Goal: Transaction & Acquisition: Purchase product/service

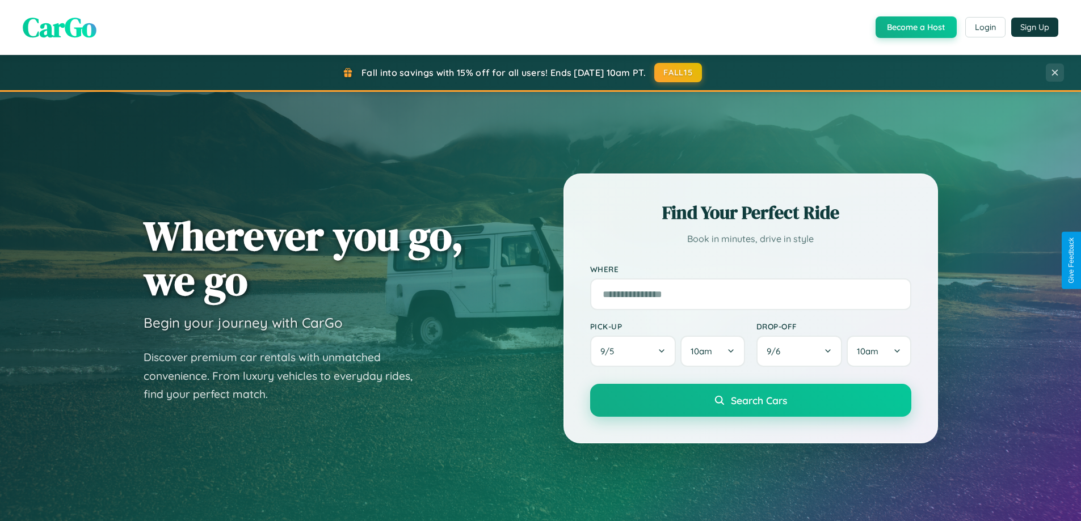
scroll to position [33, 0]
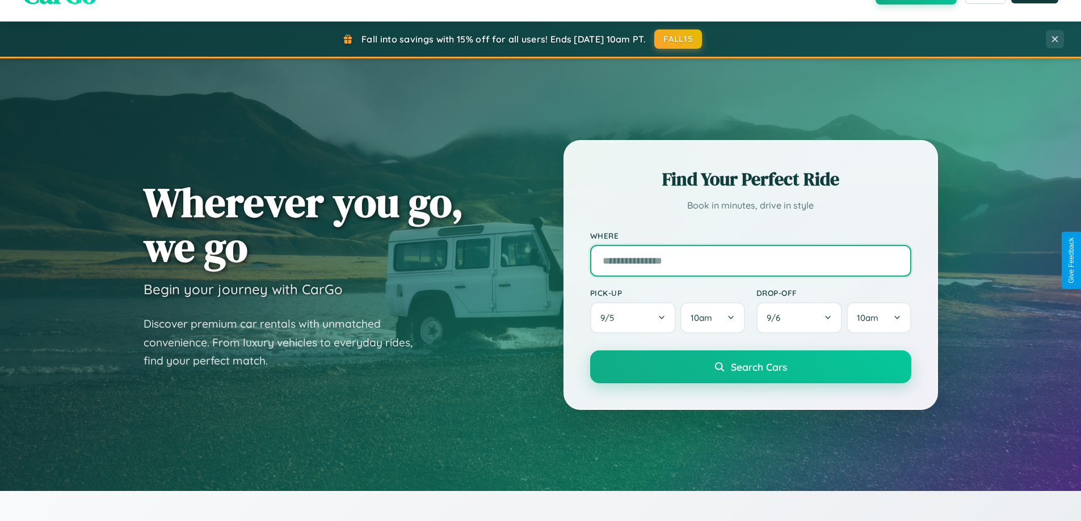
click at [750, 260] on input "text" at bounding box center [750, 261] width 321 height 32
type input "**********"
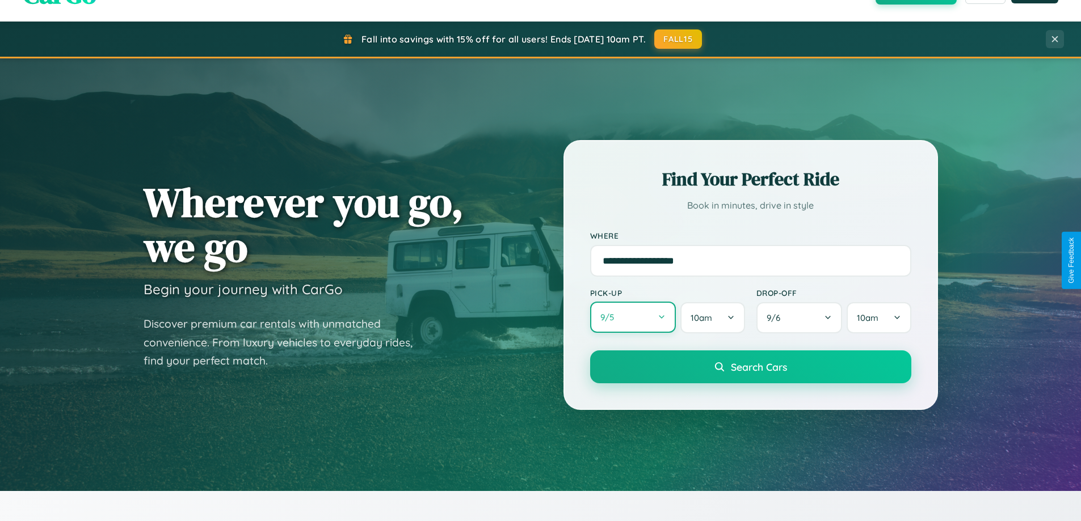
click at [633, 318] on button "9 / 5" at bounding box center [633, 317] width 86 height 31
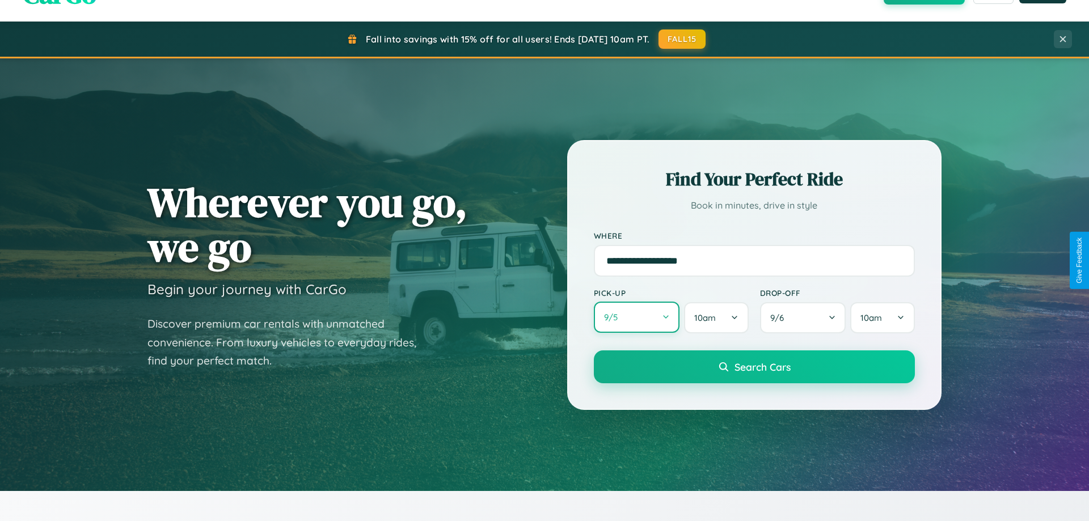
select select "*"
select select "****"
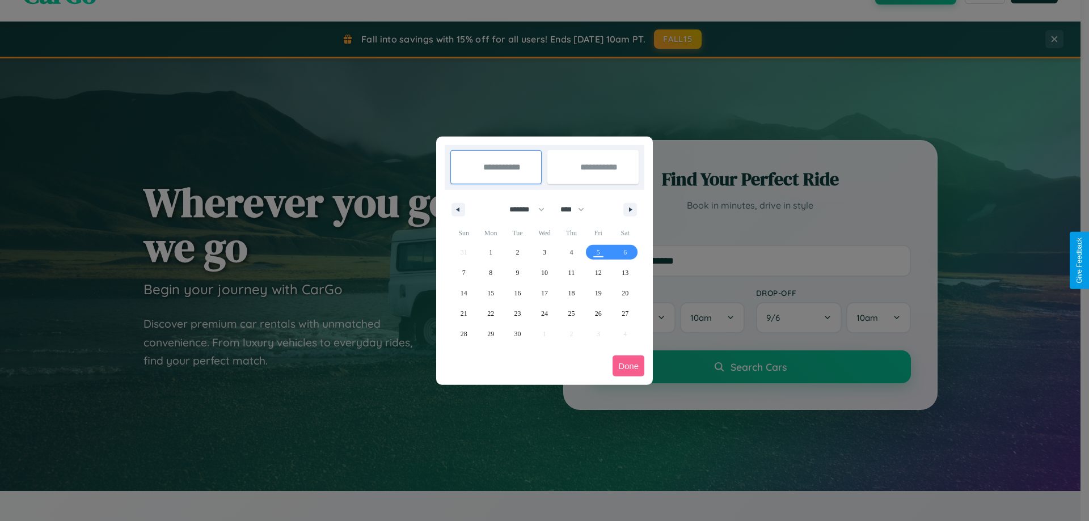
drag, startPoint x: 522, startPoint y: 209, endPoint x: 545, endPoint y: 228, distance: 29.1
click at [522, 209] on select "******* ******** ***** ***** *** **** **** ****** ********* ******* ******** **…" at bounding box center [525, 209] width 48 height 19
select select "*"
drag, startPoint x: 578, startPoint y: 209, endPoint x: 545, endPoint y: 228, distance: 37.6
click at [578, 209] on select "**** **** **** **** **** **** **** **** **** **** **** **** **** **** **** ****…" at bounding box center [572, 209] width 34 height 19
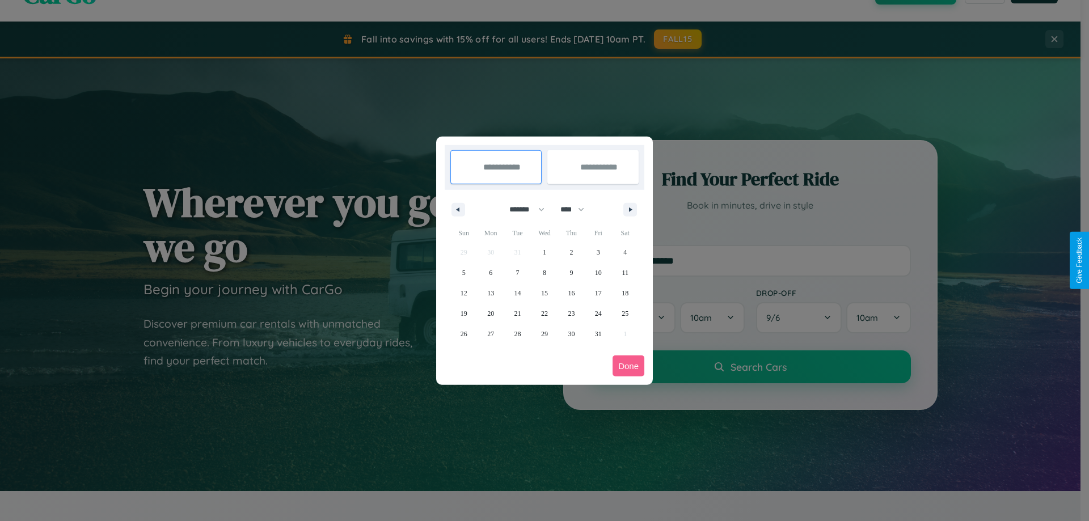
select select "****"
click at [625, 293] on span "17" at bounding box center [625, 293] width 7 height 20
type input "**********"
click at [517, 313] on span "20" at bounding box center [518, 314] width 7 height 20
type input "**********"
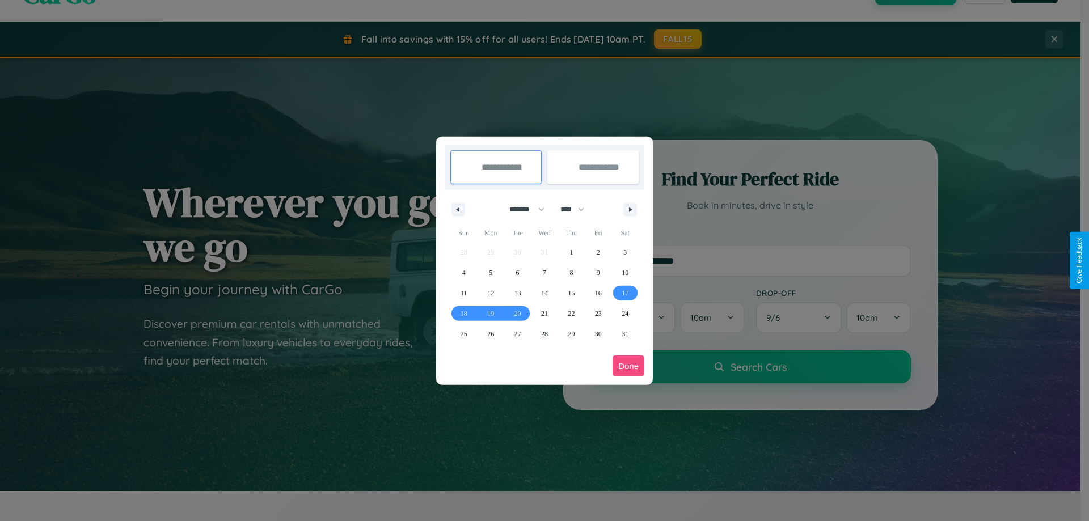
click at [629, 366] on button "Done" at bounding box center [629, 366] width 32 height 21
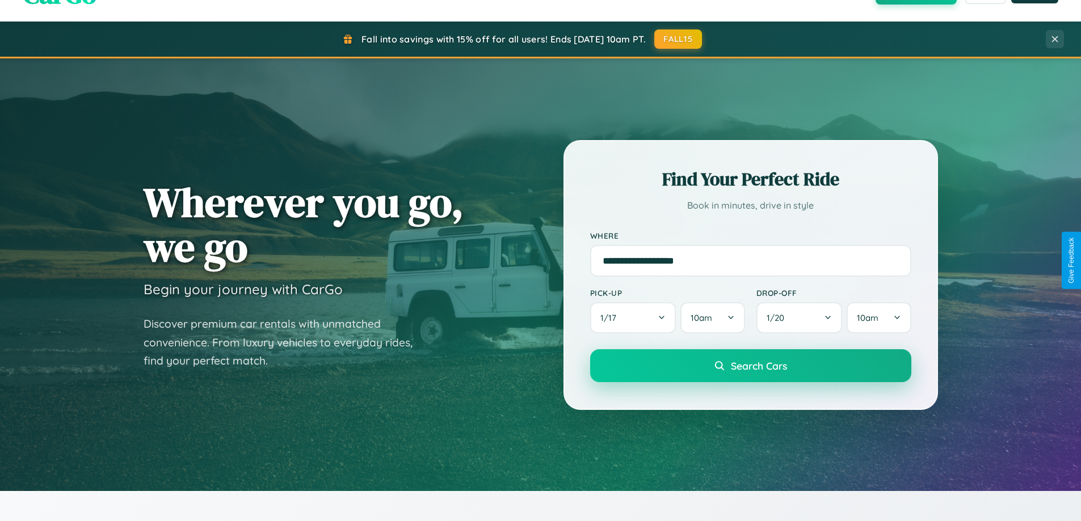
click at [750, 366] on span "Search Cars" at bounding box center [759, 366] width 56 height 12
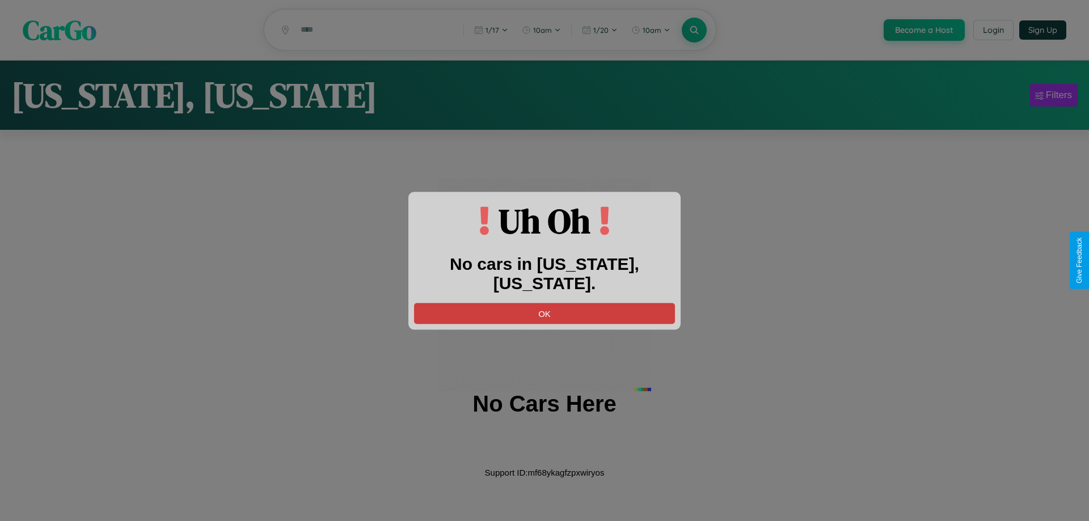
click at [545, 303] on button "OK" at bounding box center [544, 313] width 261 height 21
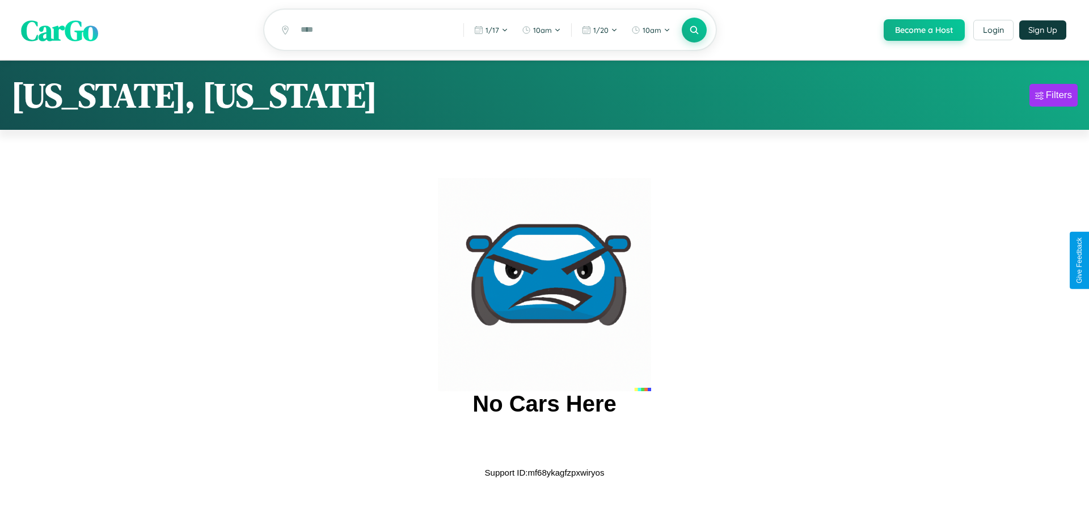
click at [60, 31] on span "CarGo" at bounding box center [59, 29] width 77 height 39
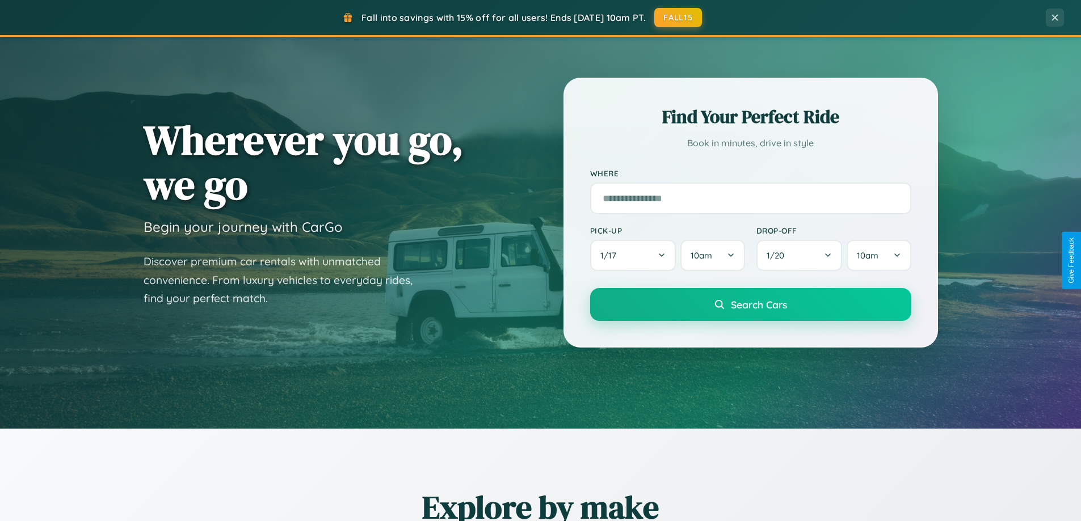
scroll to position [489, 0]
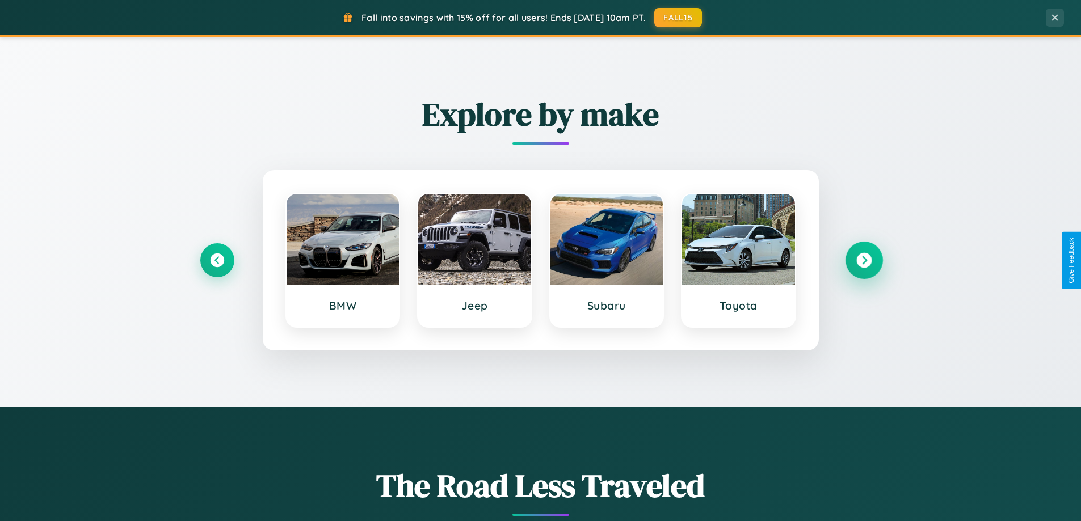
click at [864, 260] on icon at bounding box center [863, 260] width 15 height 15
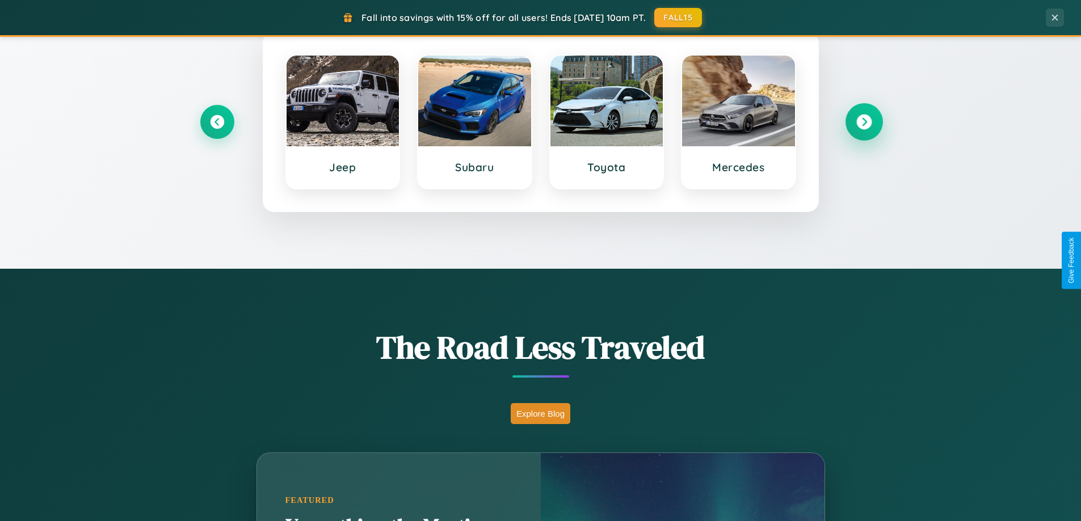
scroll to position [781, 0]
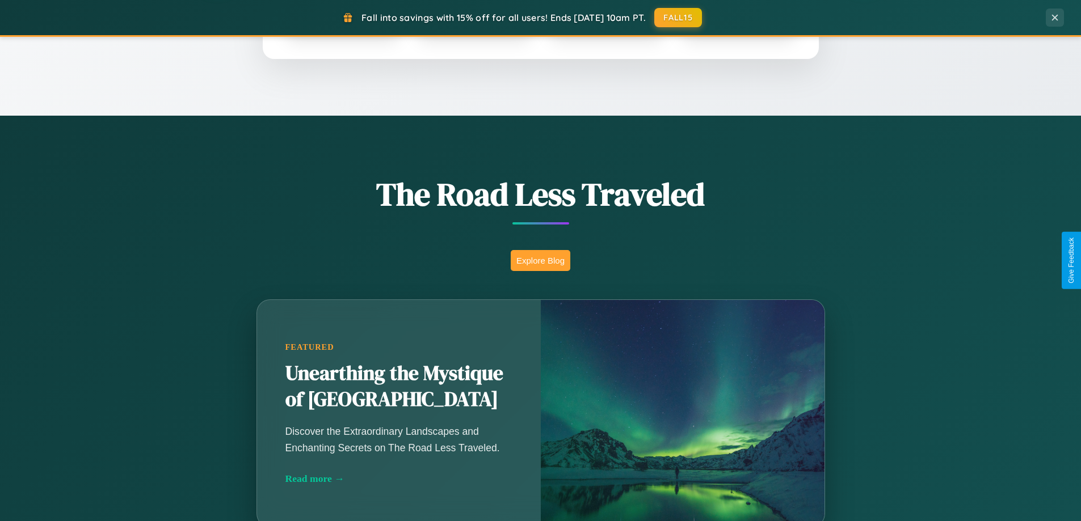
click at [540, 260] on button "Explore Blog" at bounding box center [541, 260] width 60 height 21
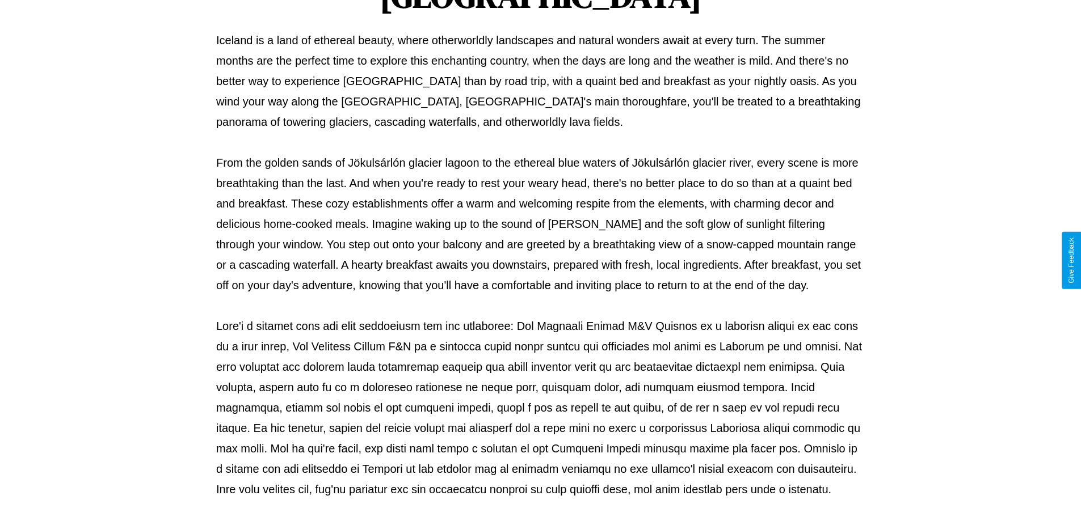
scroll to position [367, 0]
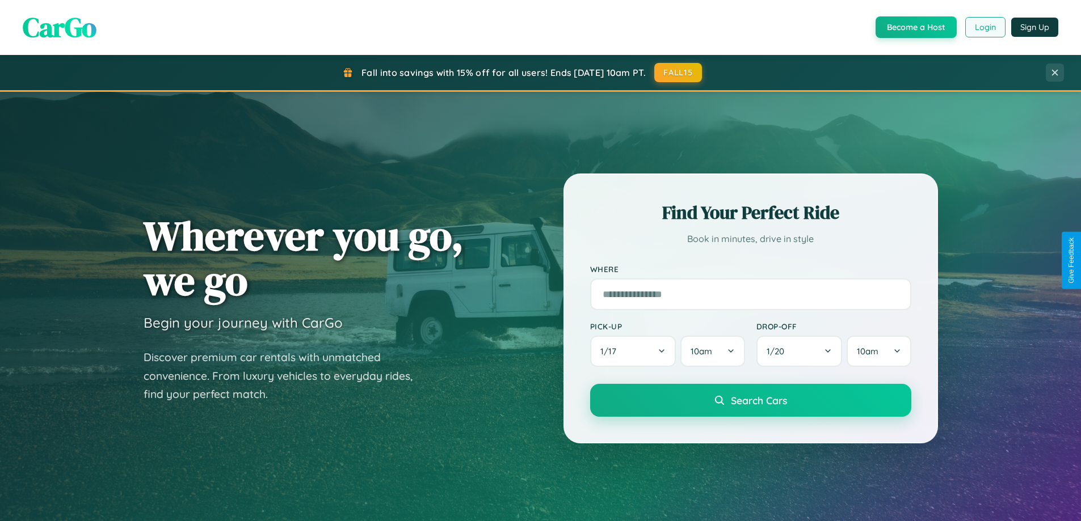
click at [984, 27] on button "Login" at bounding box center [985, 27] width 40 height 20
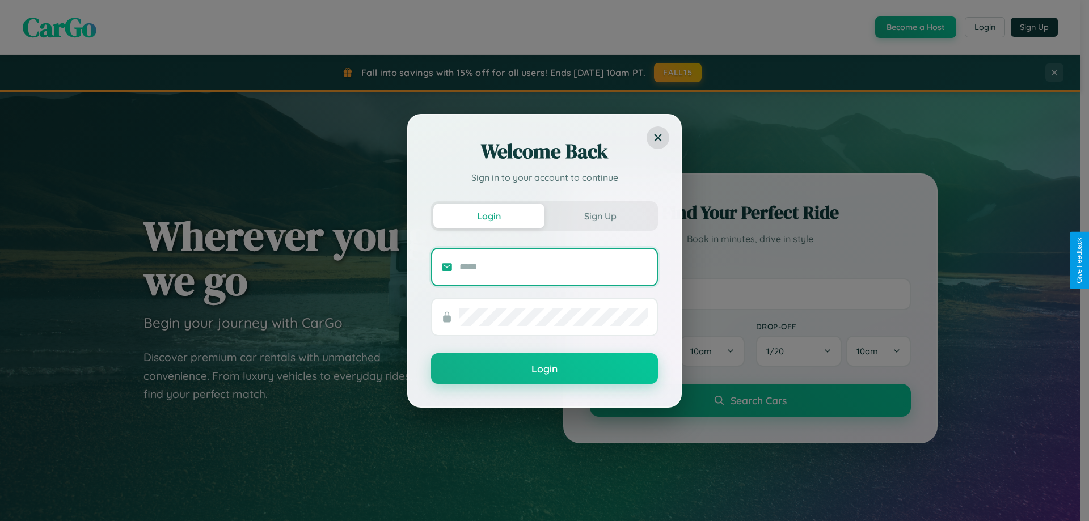
click at [554, 267] on input "text" at bounding box center [554, 267] width 188 height 18
type input "**********"
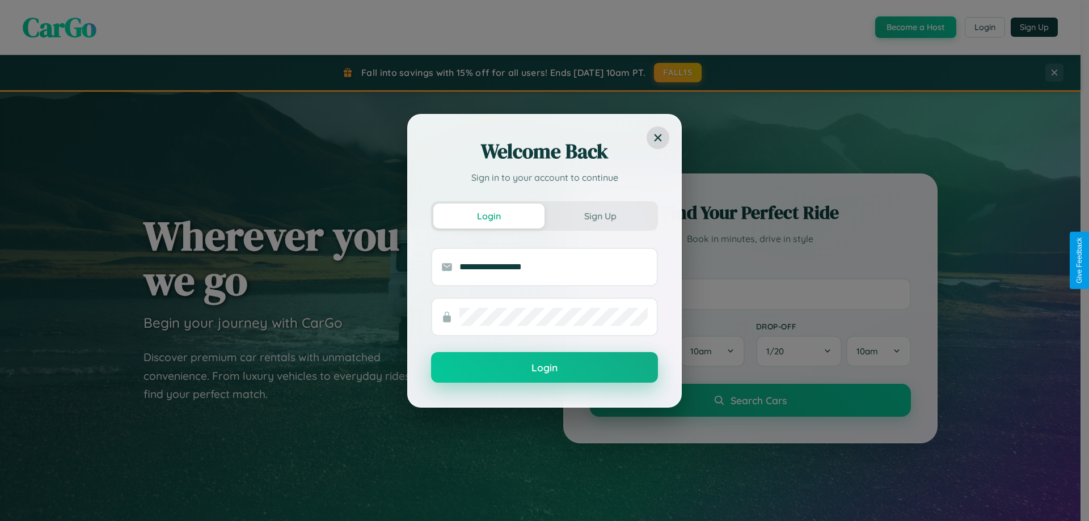
click at [545, 368] on button "Login" at bounding box center [544, 367] width 227 height 31
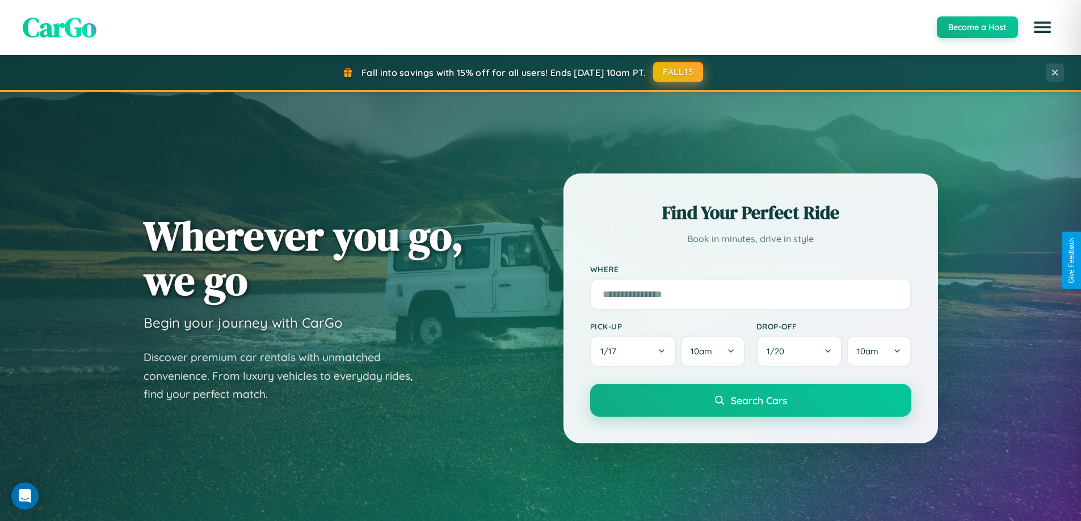
click at [679, 72] on button "FALL15" at bounding box center [678, 72] width 50 height 20
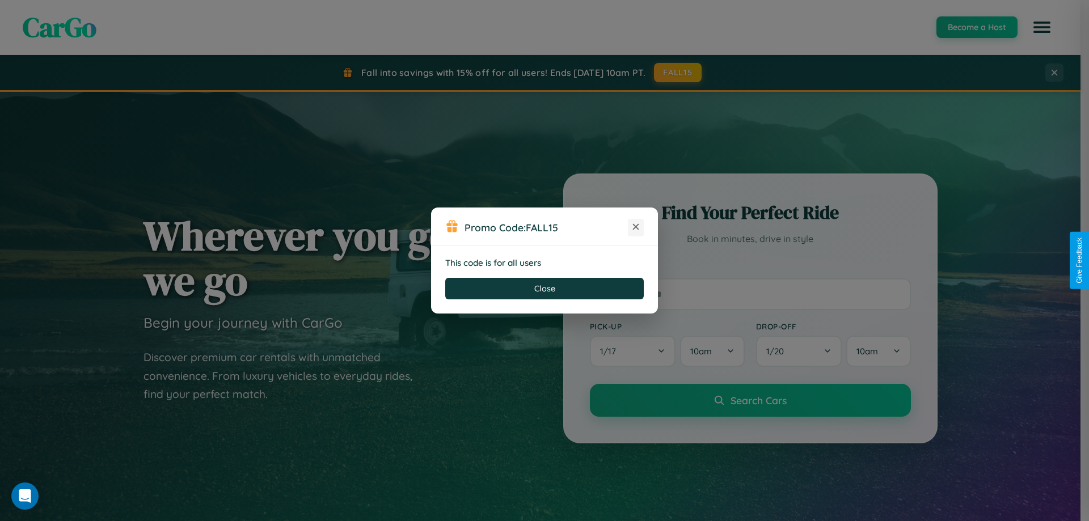
click at [636, 228] on icon at bounding box center [635, 226] width 11 height 11
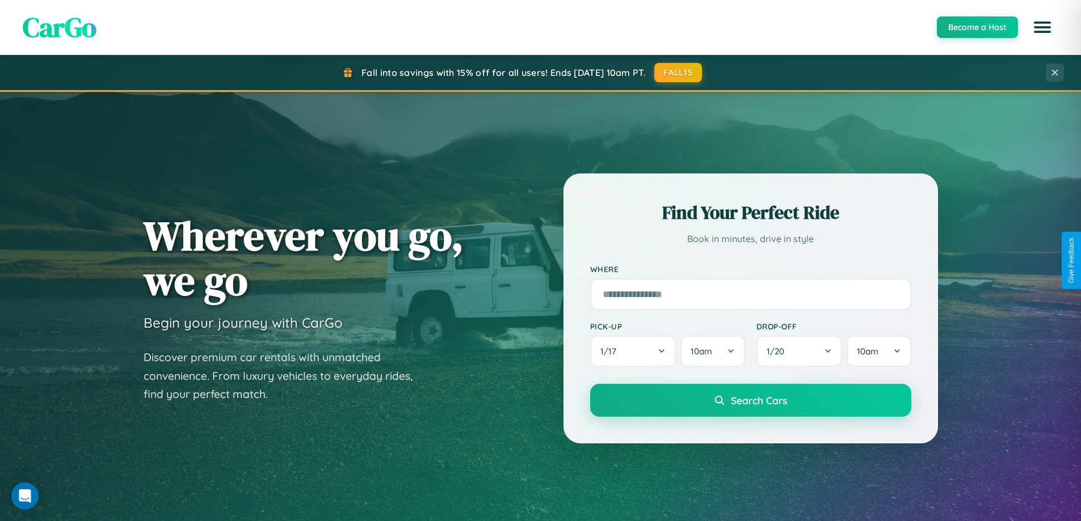
scroll to position [1823, 0]
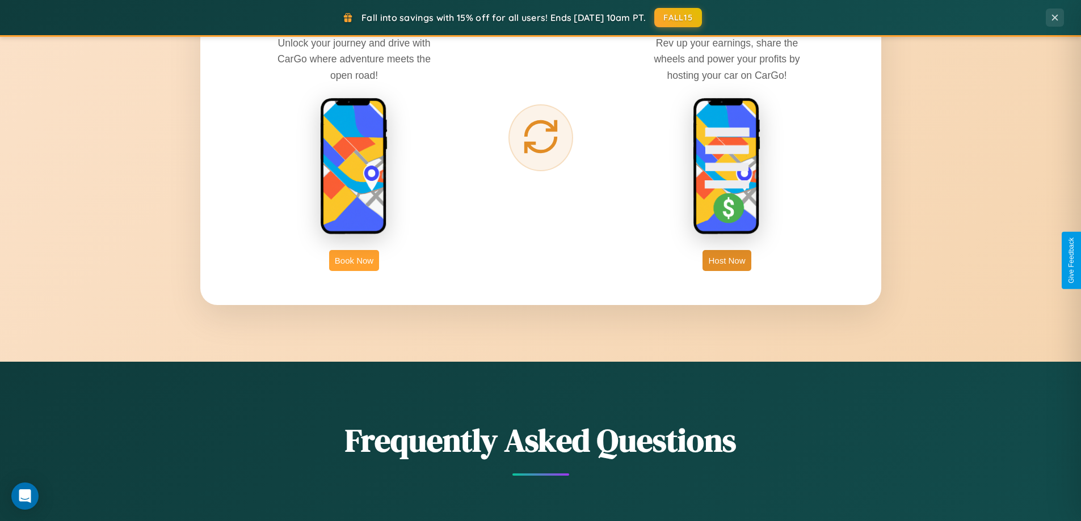
click at [354, 260] on button "Book Now" at bounding box center [354, 260] width 50 height 21
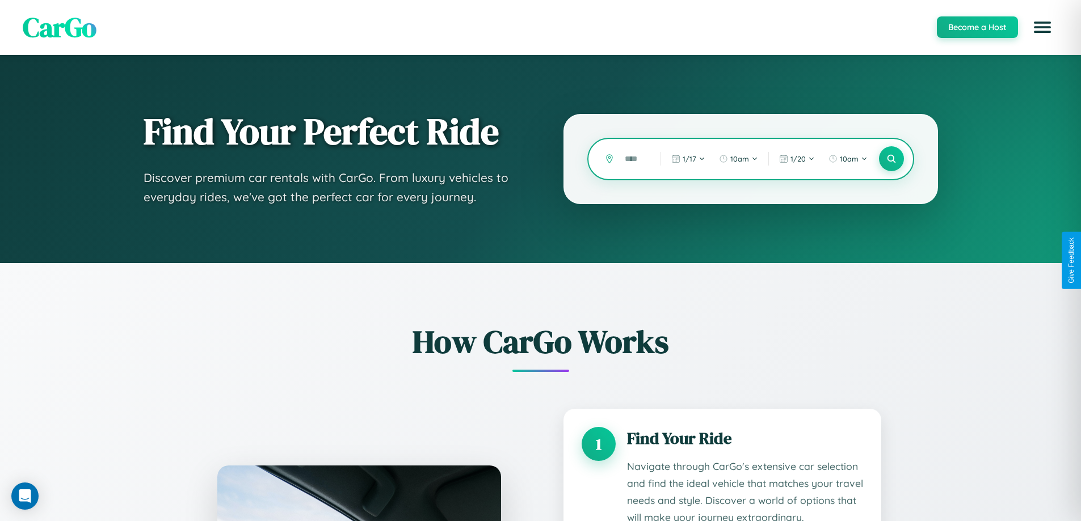
click at [634, 159] on input "text" at bounding box center [634, 159] width 30 height 20
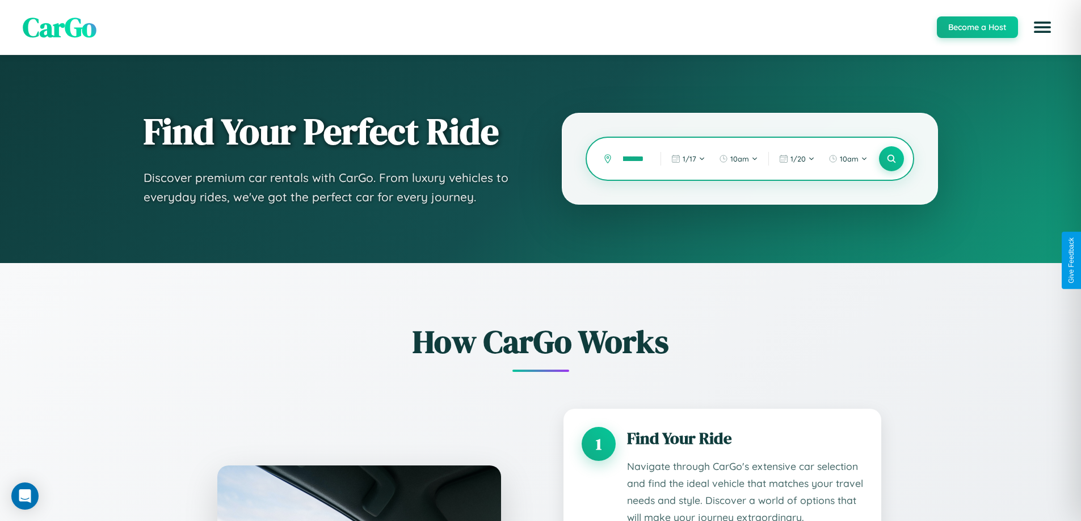
scroll to position [0, 20]
type input "*********"
click at [891, 159] on icon at bounding box center [891, 159] width 11 height 11
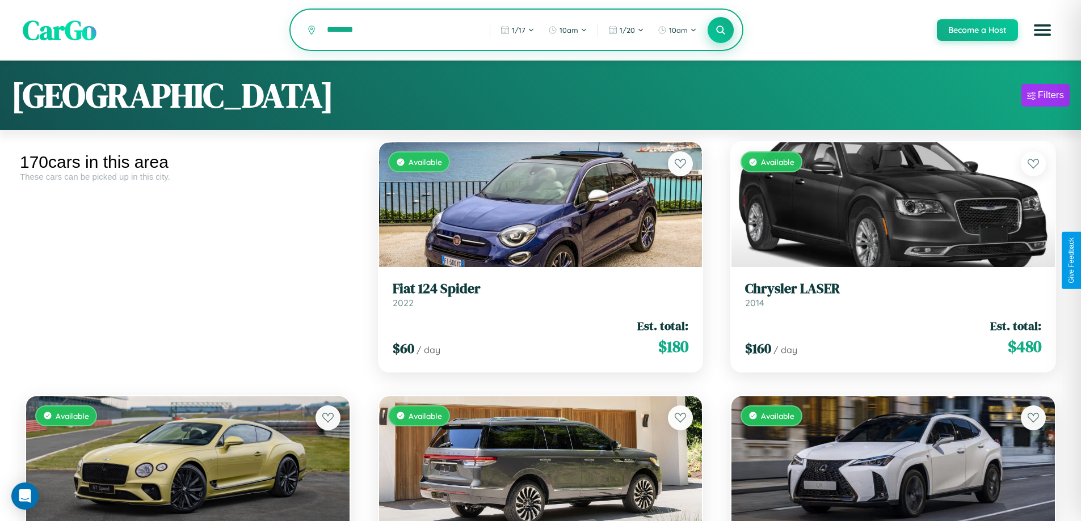
type input "********"
click at [720, 31] on icon at bounding box center [720, 29] width 11 height 11
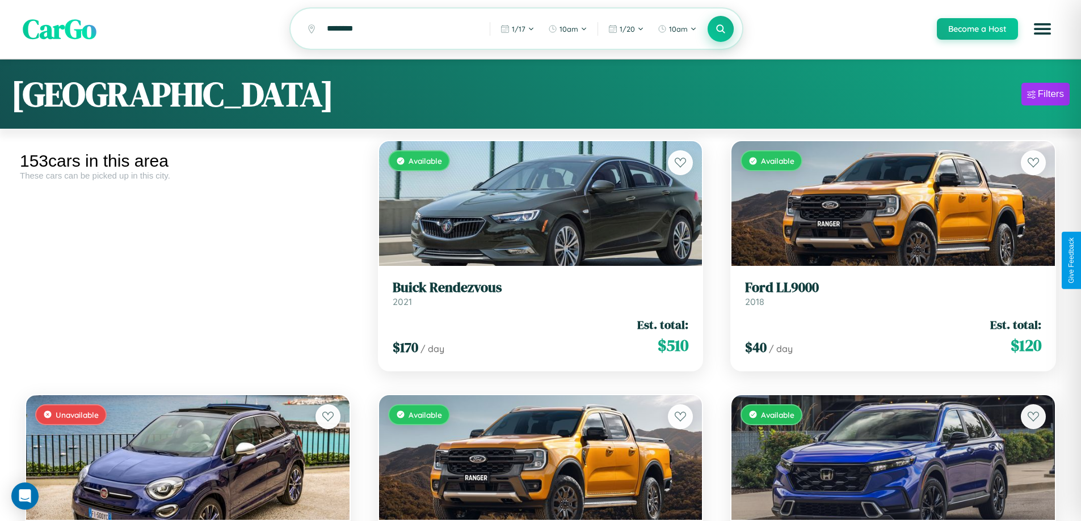
scroll to position [11847, 0]
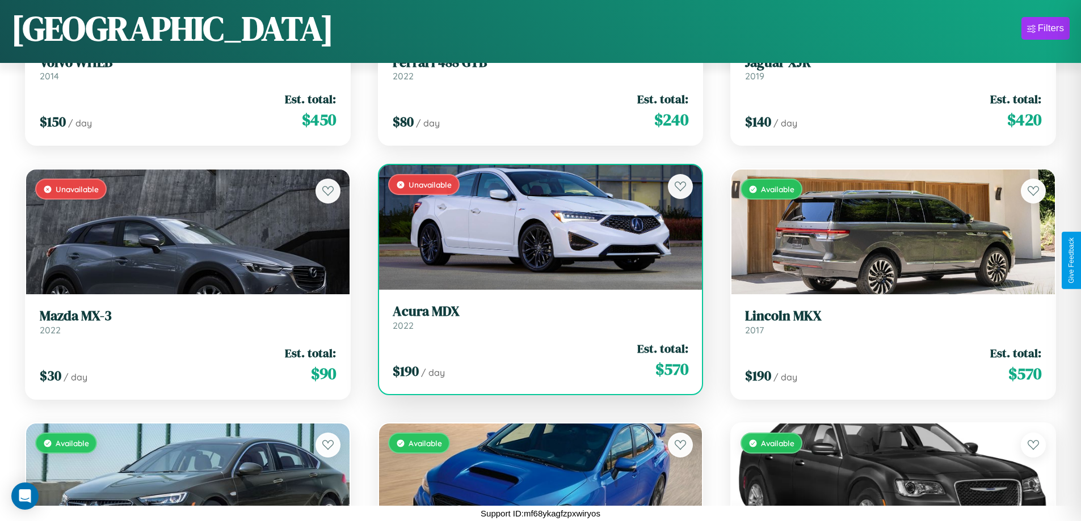
click at [536, 228] on div "Unavailable" at bounding box center [540, 227] width 323 height 125
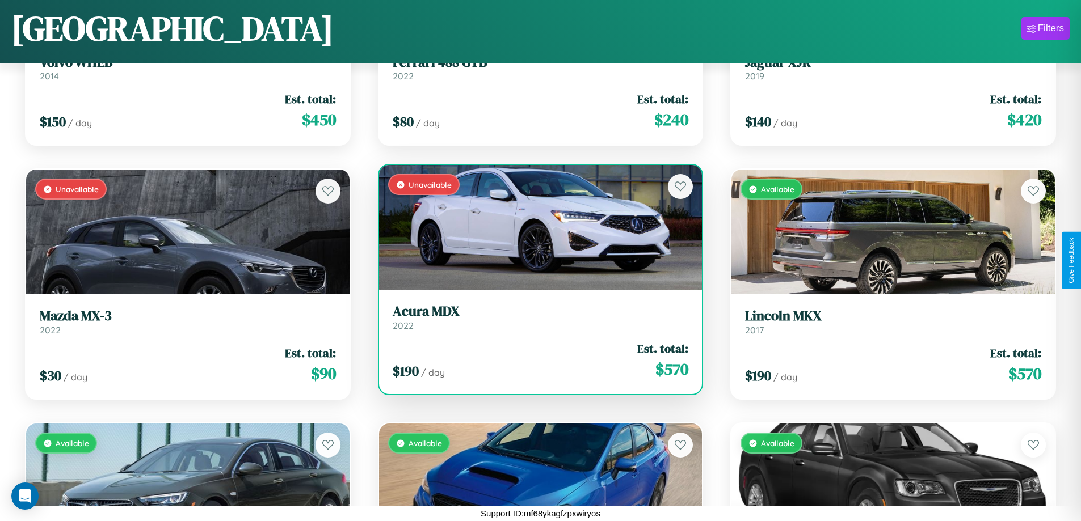
click at [536, 228] on div "Unavailable" at bounding box center [540, 227] width 323 height 125
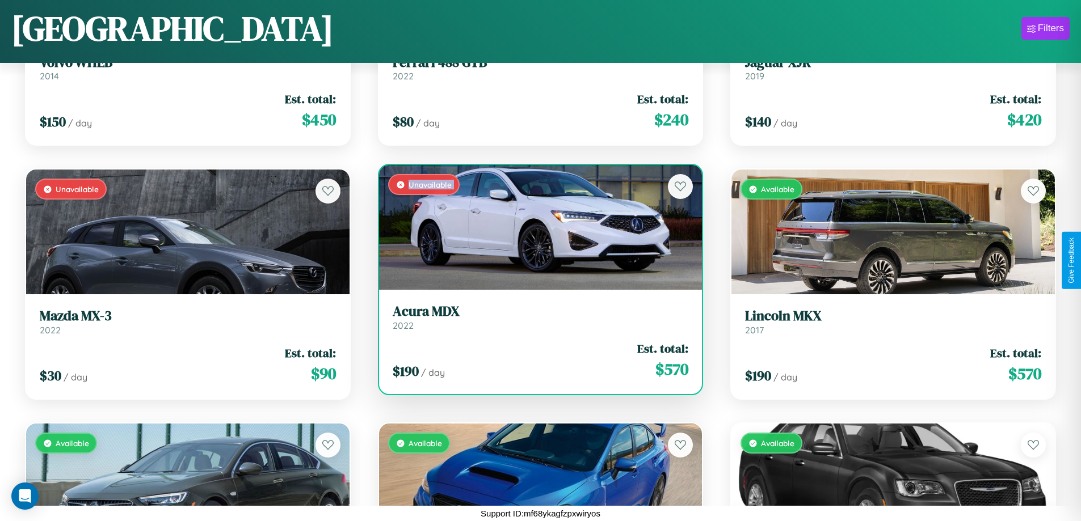
click at [536, 228] on div "Unavailable" at bounding box center [540, 227] width 323 height 125
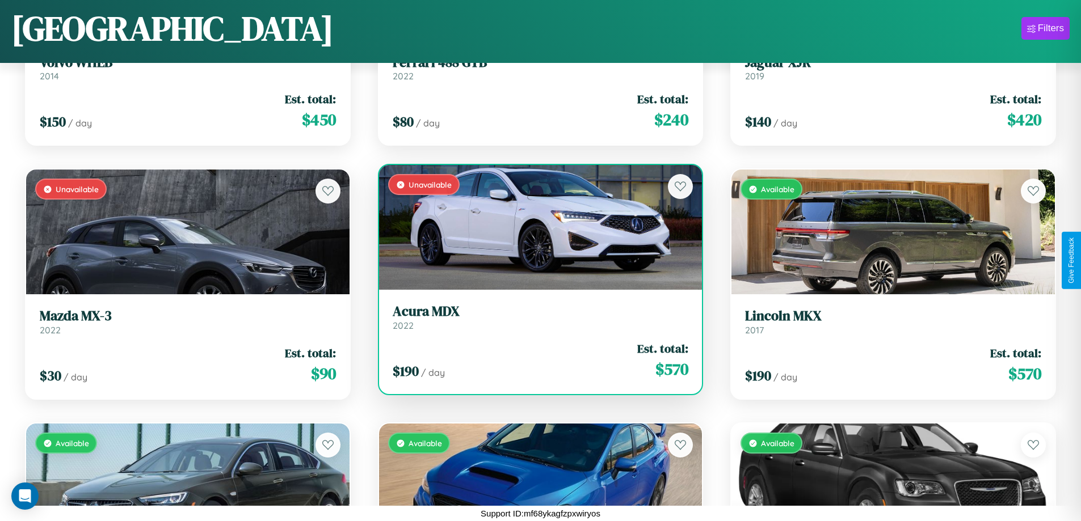
click at [536, 228] on div "Unavailable" at bounding box center [540, 227] width 323 height 125
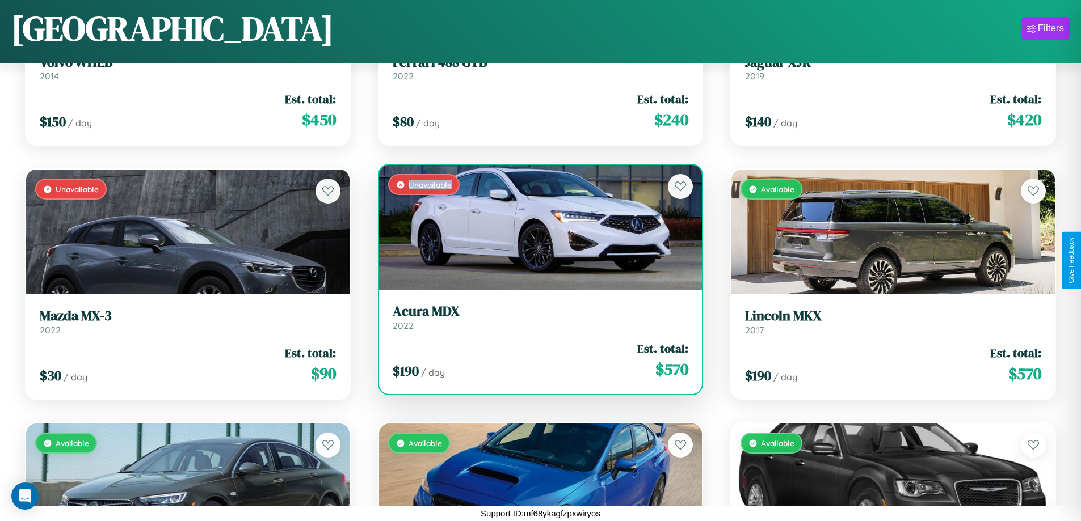
click at [536, 228] on div "Unavailable" at bounding box center [540, 227] width 323 height 125
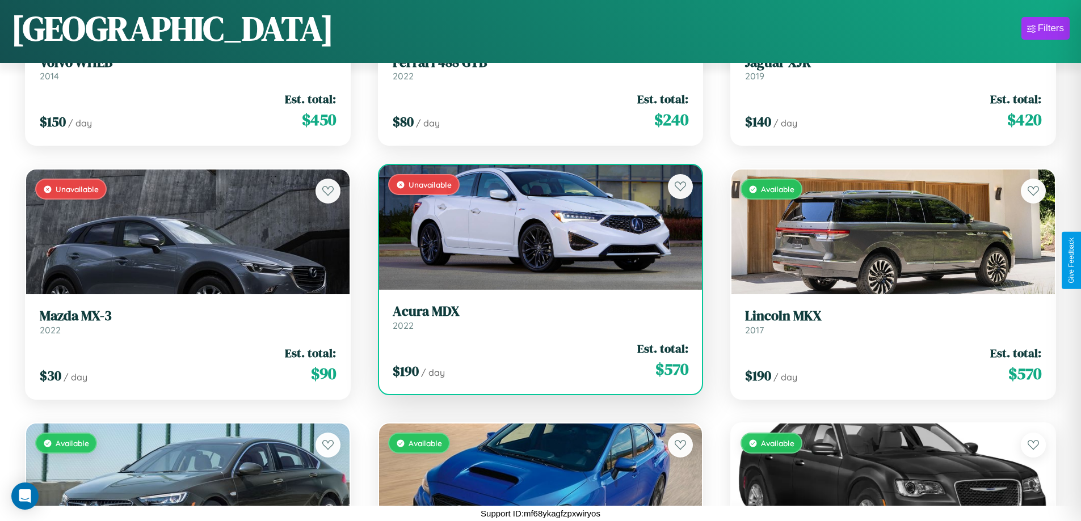
click at [536, 317] on h3 "Acura MDX" at bounding box center [541, 312] width 296 height 16
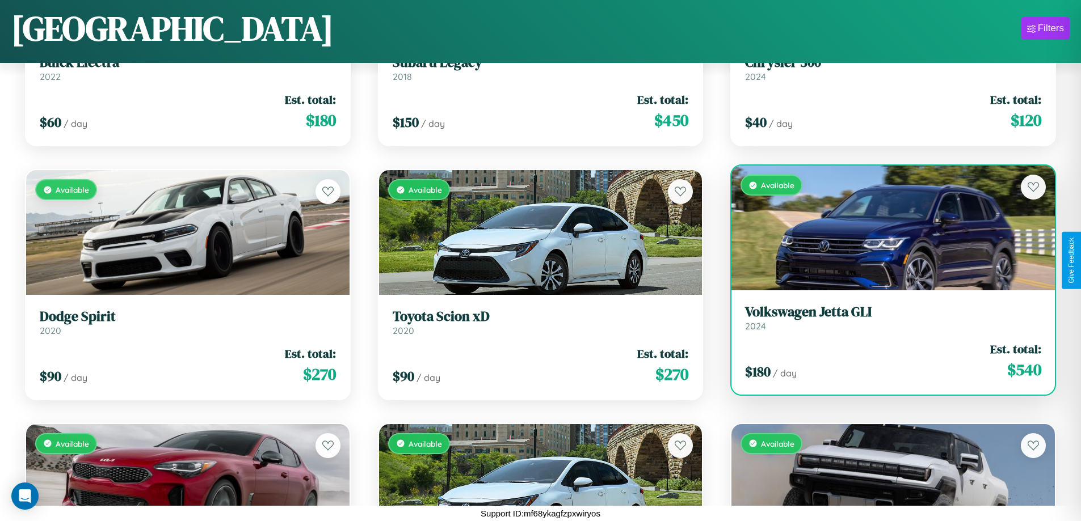
click at [886, 318] on h3 "Volkswagen Jetta GLI" at bounding box center [893, 312] width 296 height 16
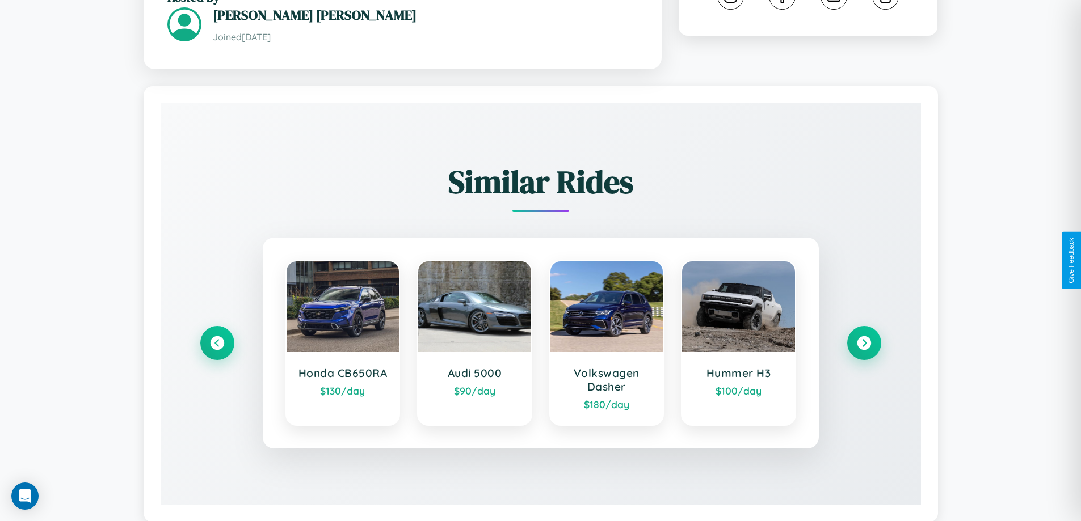
scroll to position [700, 0]
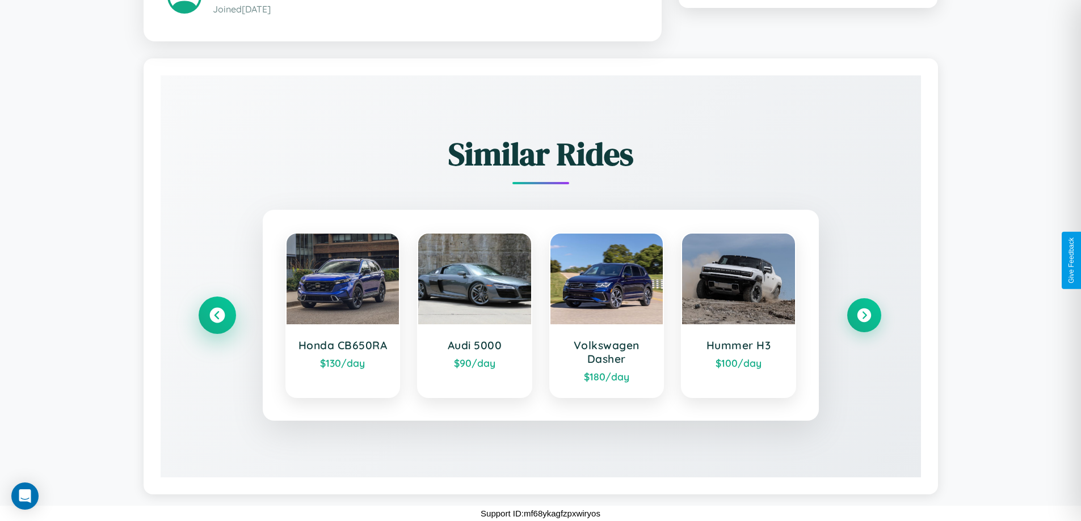
click at [217, 315] on icon at bounding box center [216, 315] width 15 height 15
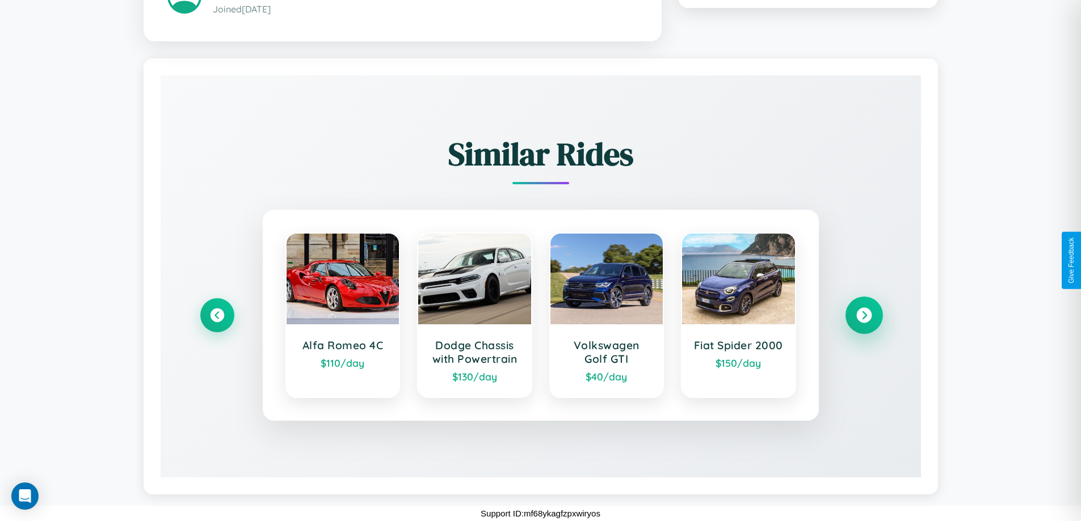
click at [864, 315] on icon at bounding box center [863, 315] width 15 height 15
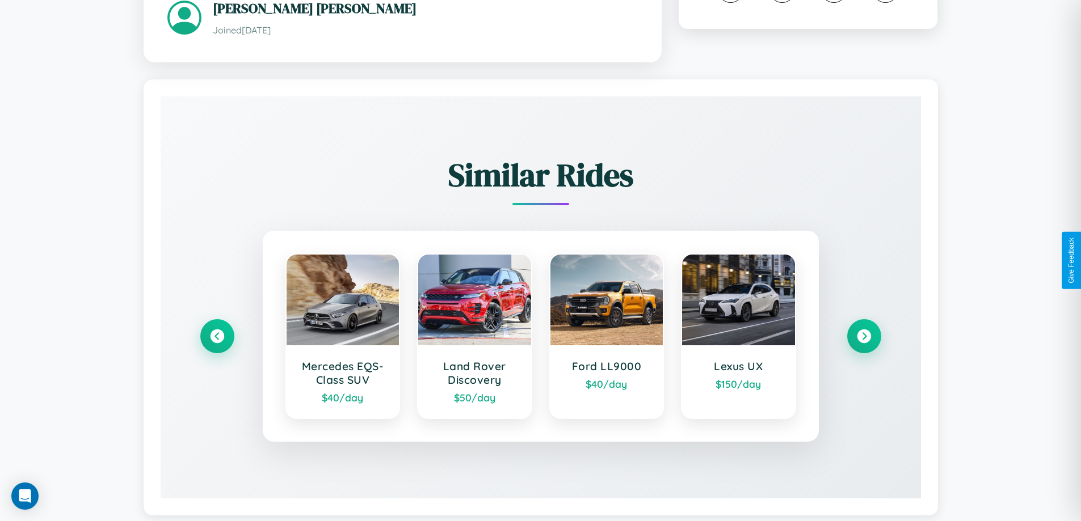
scroll to position [674, 0]
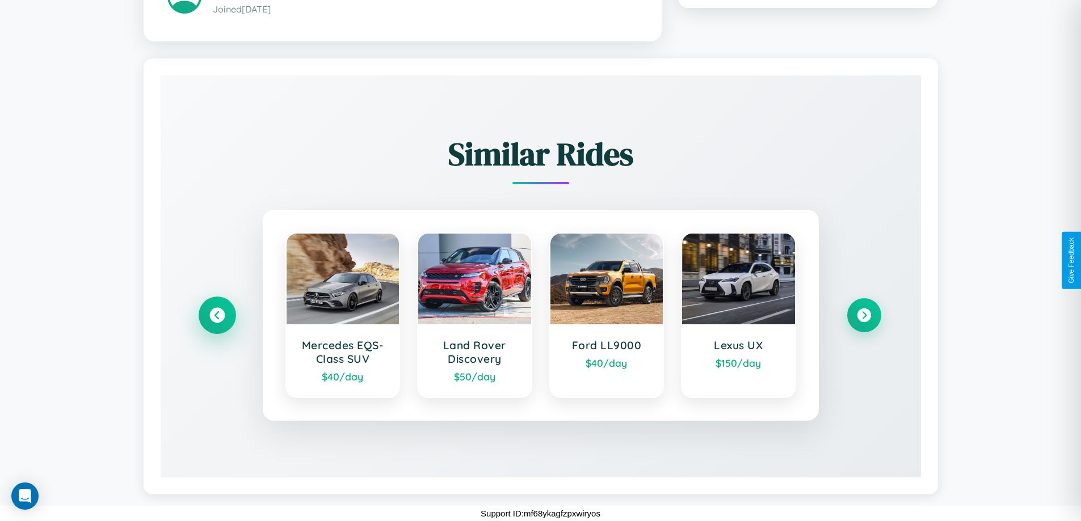
click at [217, 315] on icon at bounding box center [216, 315] width 15 height 15
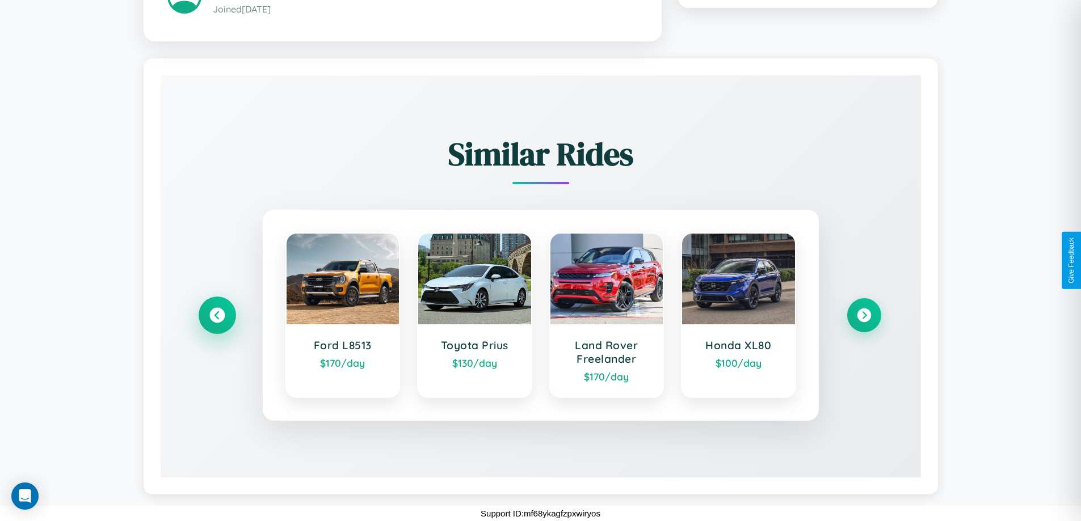
click at [217, 315] on icon at bounding box center [216, 315] width 15 height 15
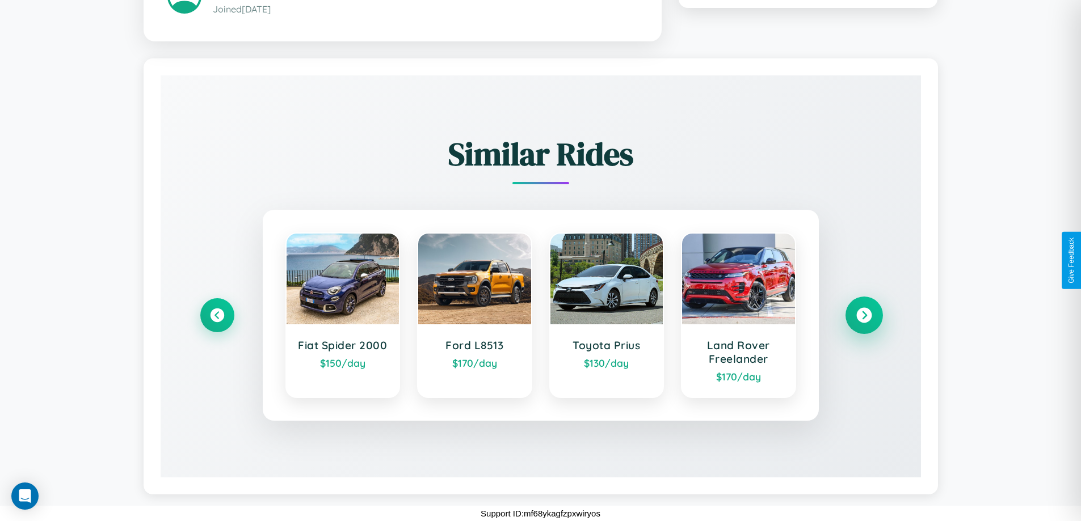
click at [864, 315] on icon at bounding box center [863, 315] width 15 height 15
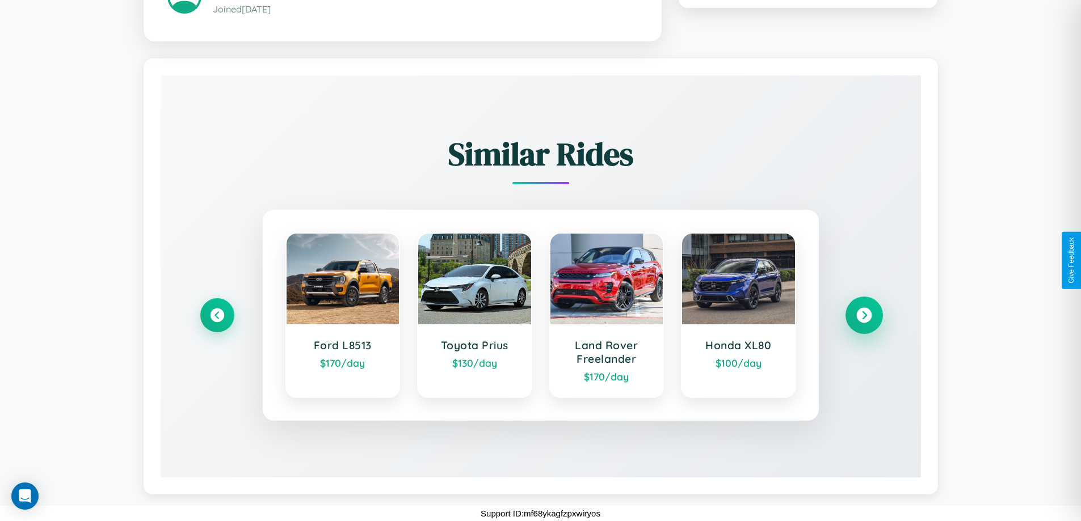
click at [864, 315] on icon at bounding box center [863, 315] width 15 height 15
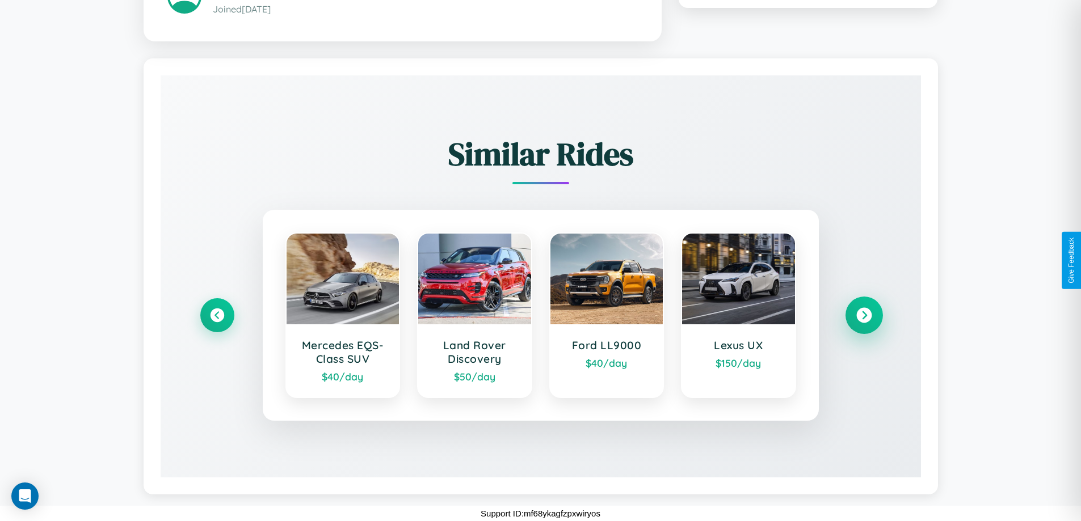
click at [864, 315] on icon at bounding box center [863, 315] width 15 height 15
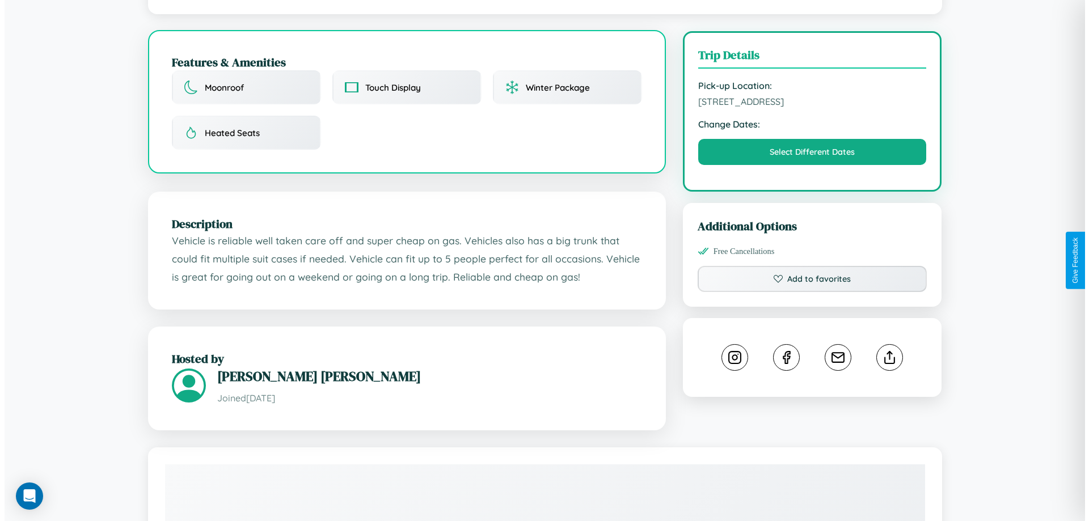
scroll to position [0, 0]
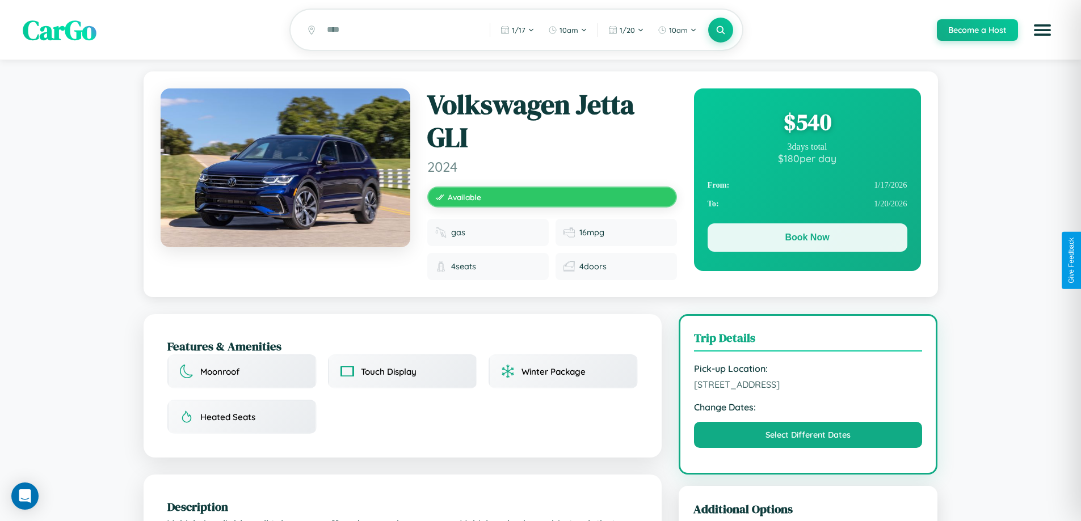
click at [807, 241] on button "Book Now" at bounding box center [808, 238] width 200 height 28
